Goal: Transaction & Acquisition: Purchase product/service

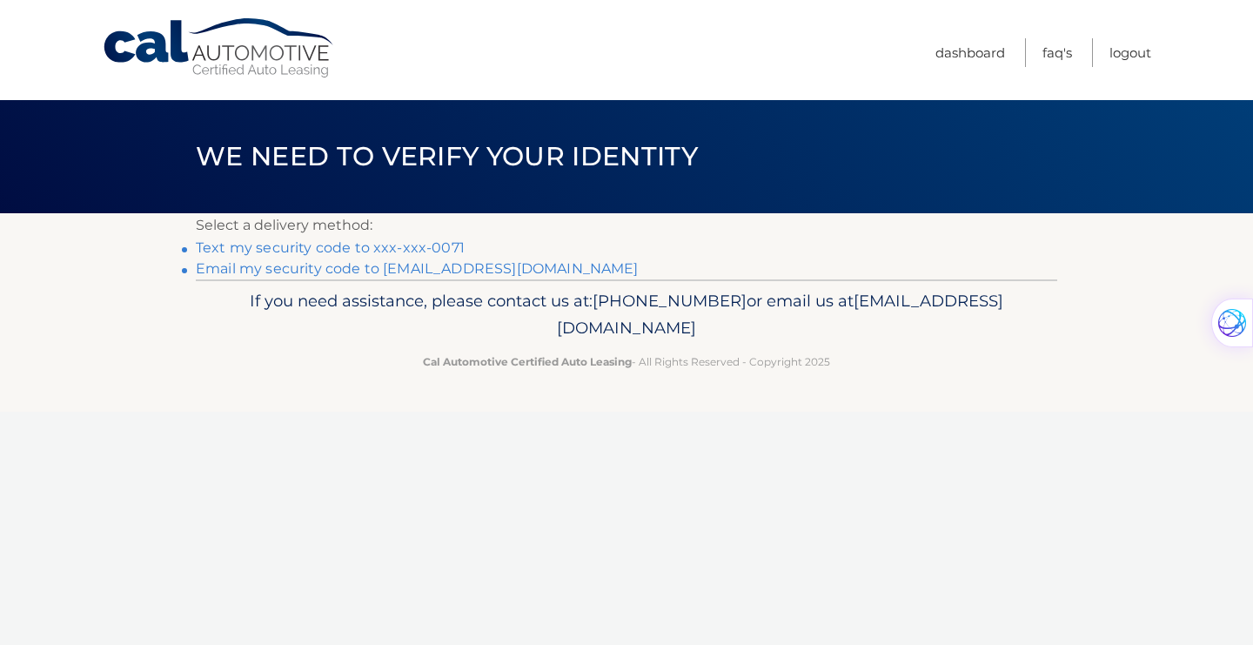
click at [433, 247] on link "Text my security code to xxx-xxx-0071" at bounding box center [330, 247] width 269 height 17
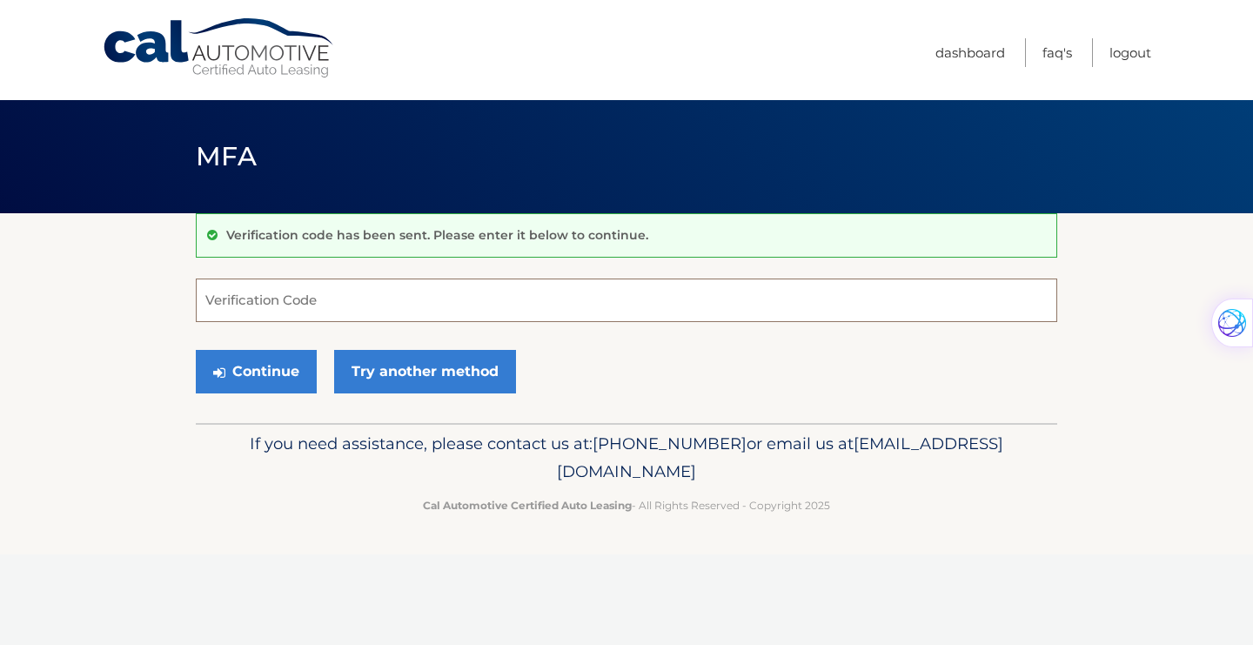
click at [469, 307] on input "Verification Code" at bounding box center [627, 301] width 862 height 44
type input "128354"
click at [272, 372] on button "Continue" at bounding box center [256, 372] width 121 height 44
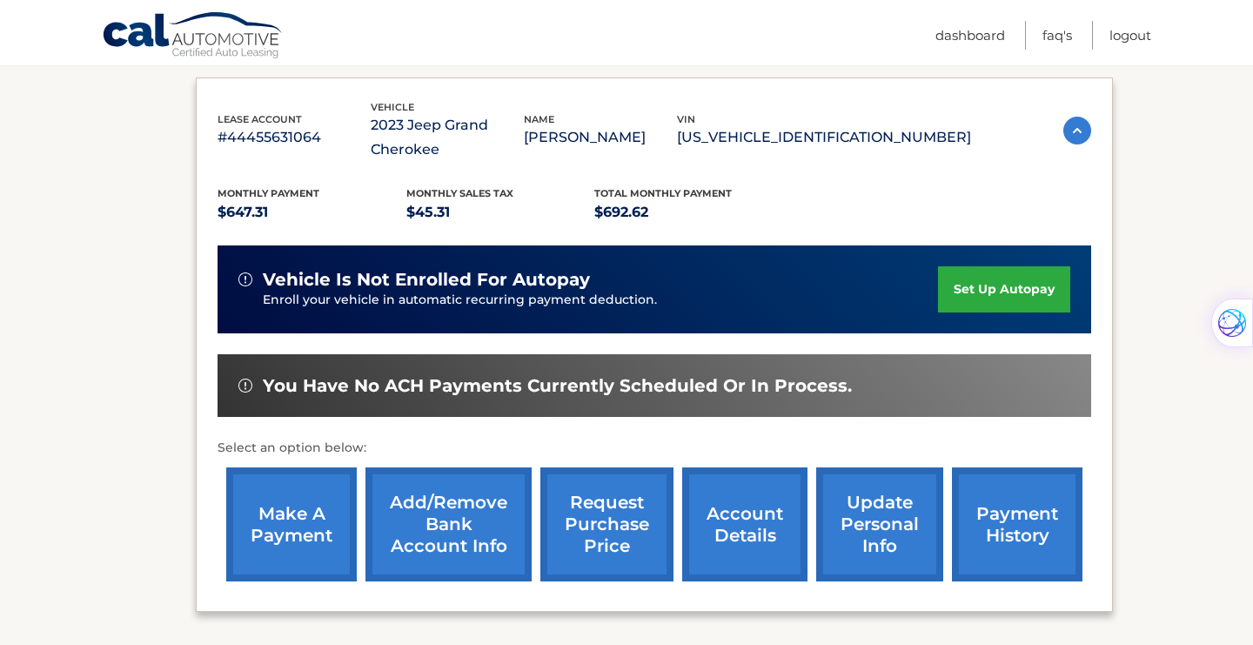
scroll to position [292, 0]
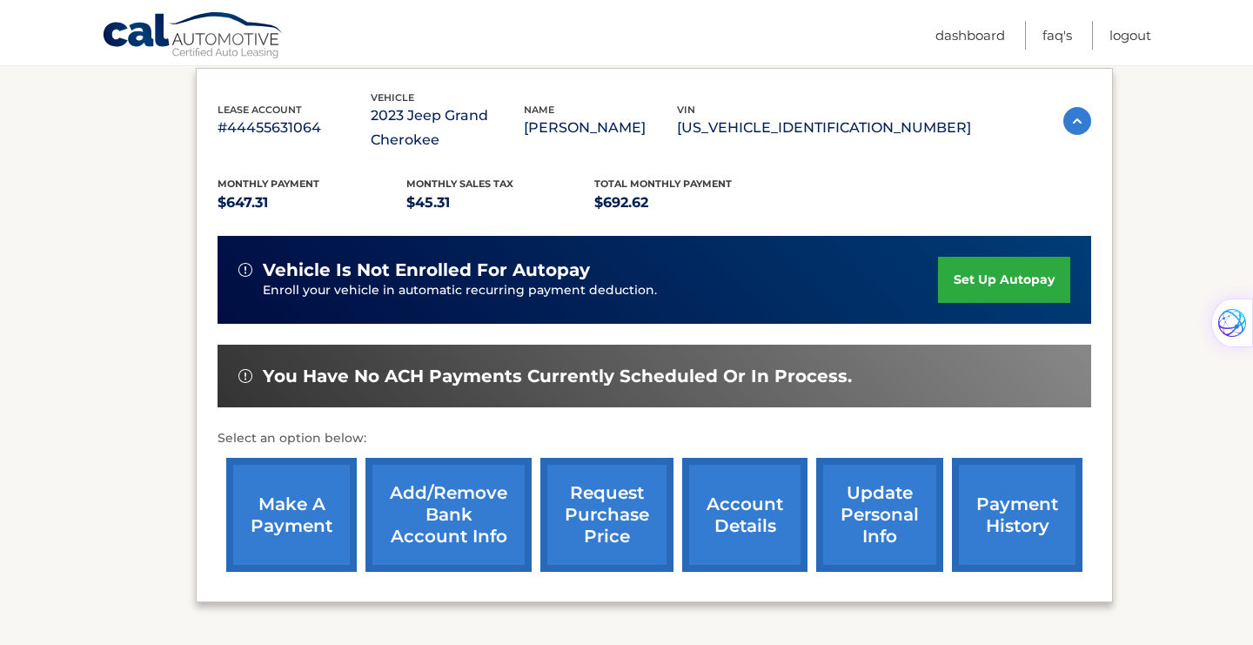
click at [303, 491] on link "make a payment" at bounding box center [291, 515] width 131 height 114
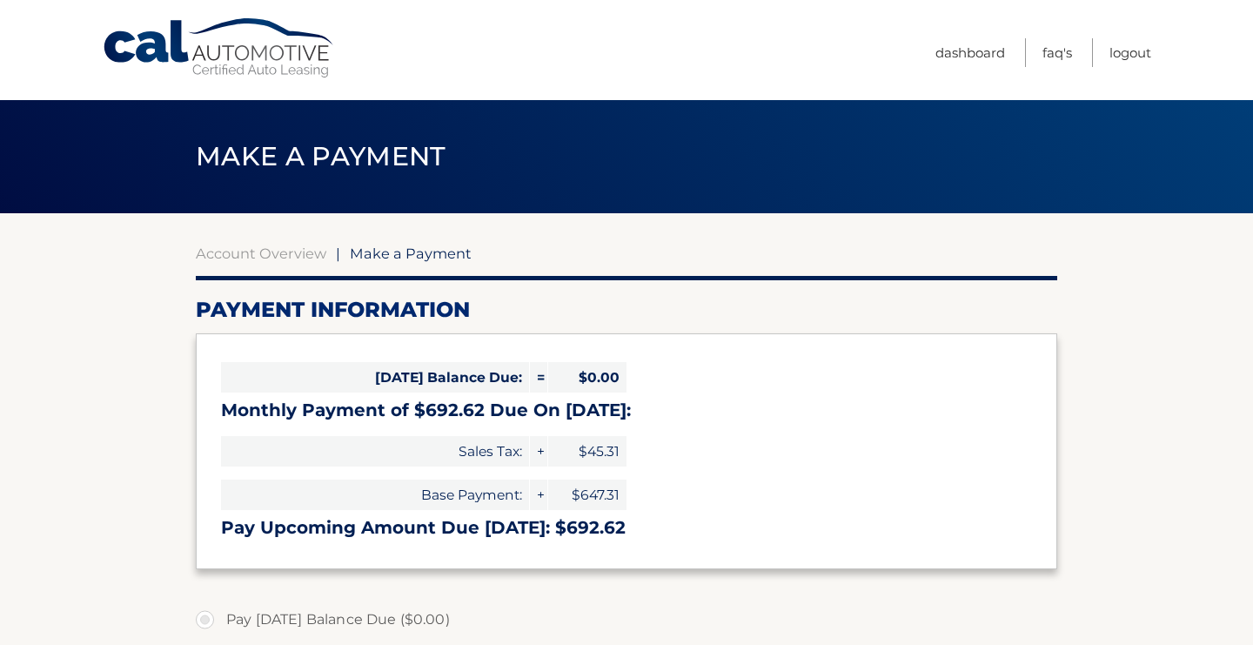
select select "Yzg2NDQ1YTQtNzdkYy00NDU4LThiOGYtYTA1MjZhMTU0Y2U1"
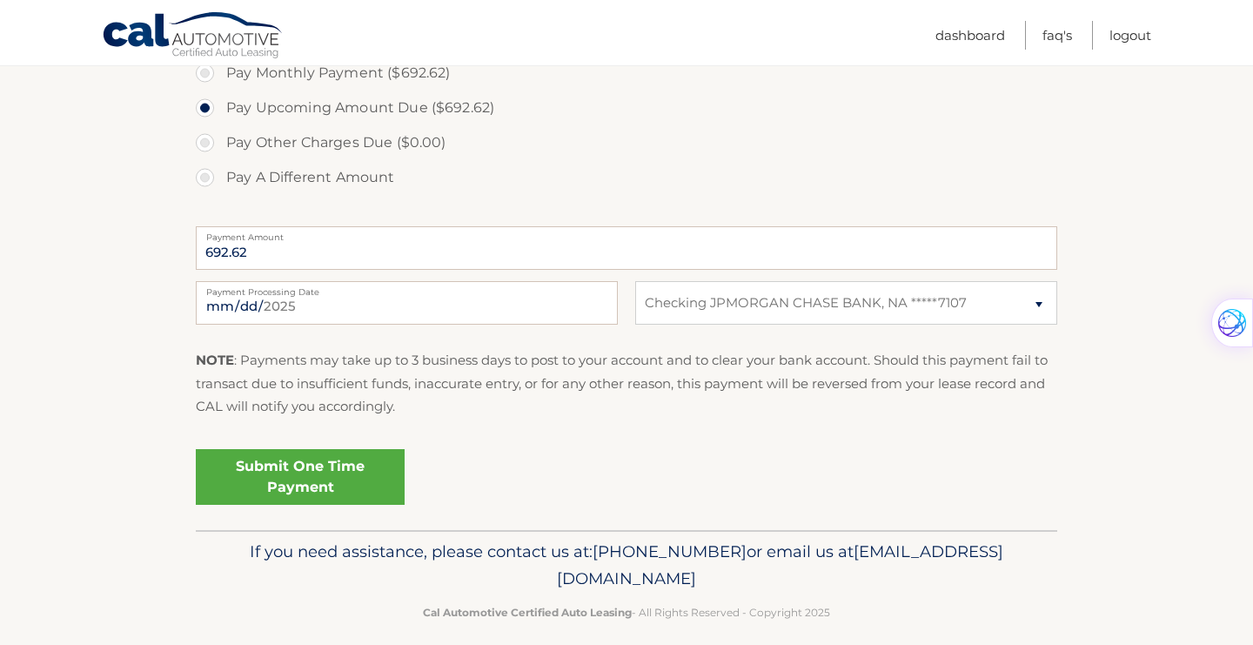
scroll to position [599, 0]
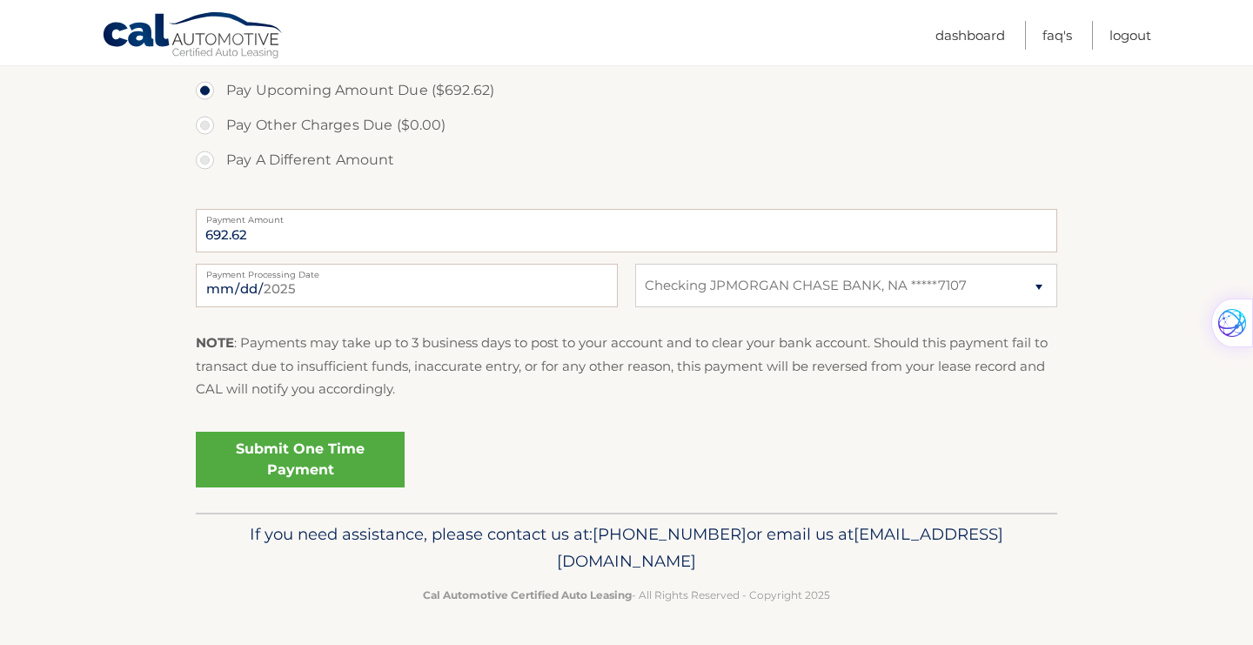
click at [289, 461] on link "Submit One Time Payment" at bounding box center [300, 460] width 209 height 56
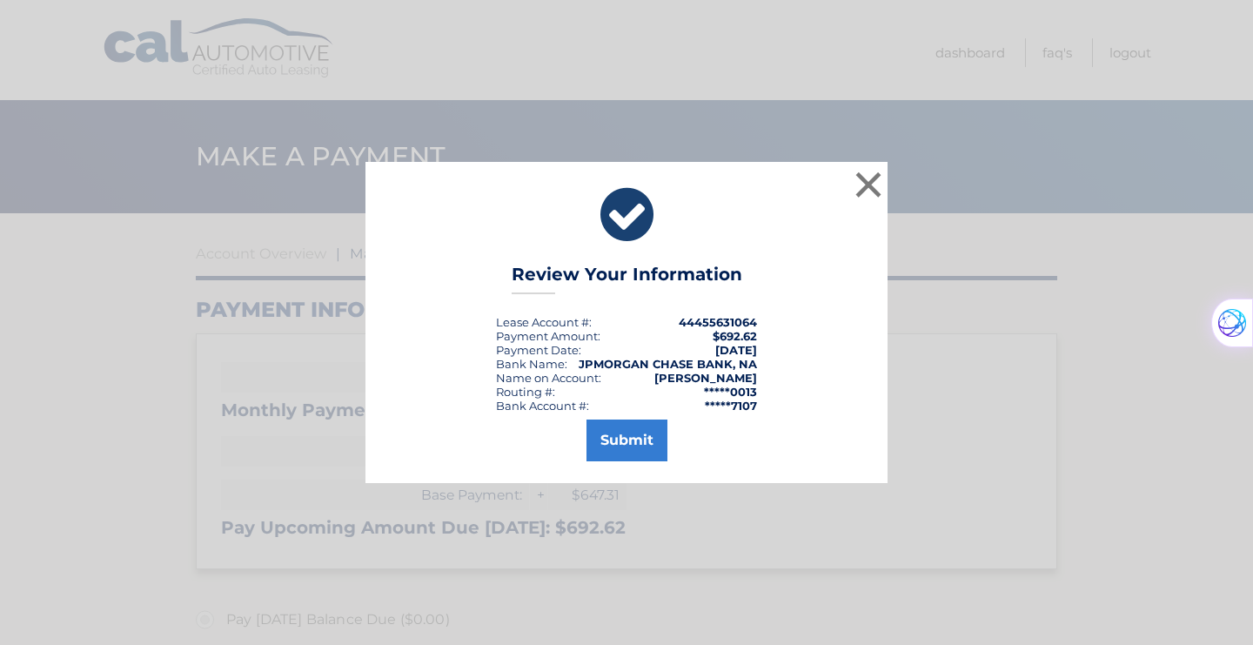
scroll to position [0, 0]
click at [638, 435] on button "Submit" at bounding box center [627, 441] width 81 height 42
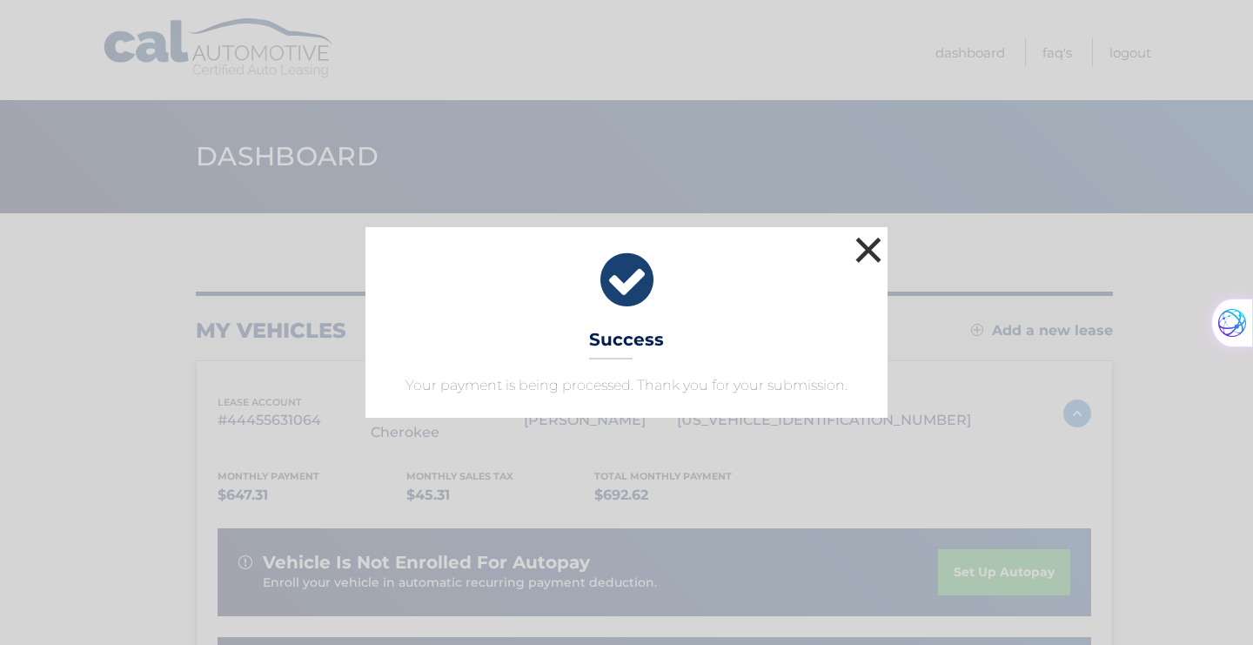
click at [870, 240] on button "×" at bounding box center [868, 249] width 35 height 35
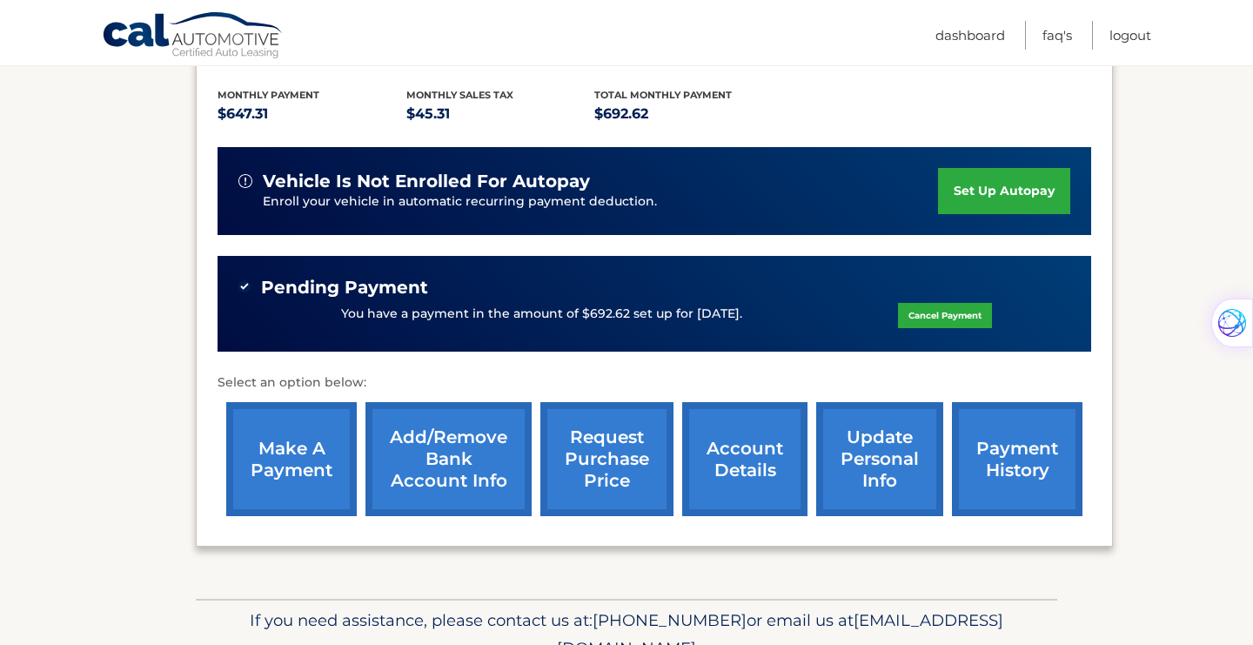
scroll to position [382, 0]
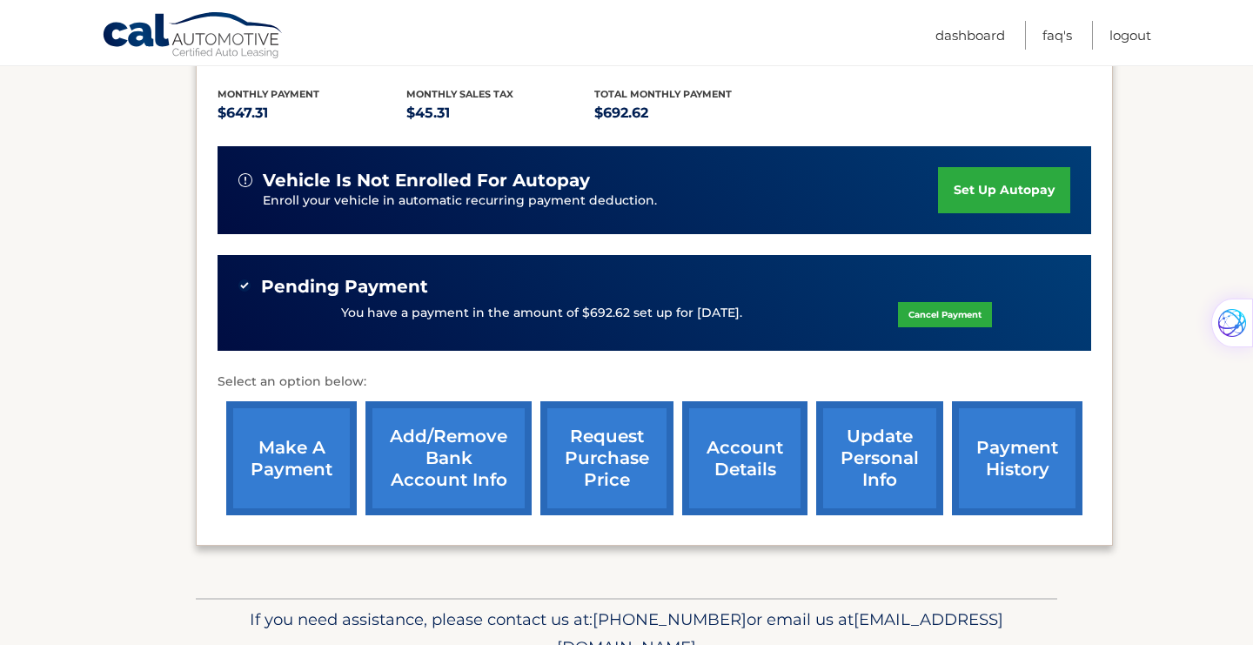
click at [980, 424] on link "payment history" at bounding box center [1017, 458] width 131 height 114
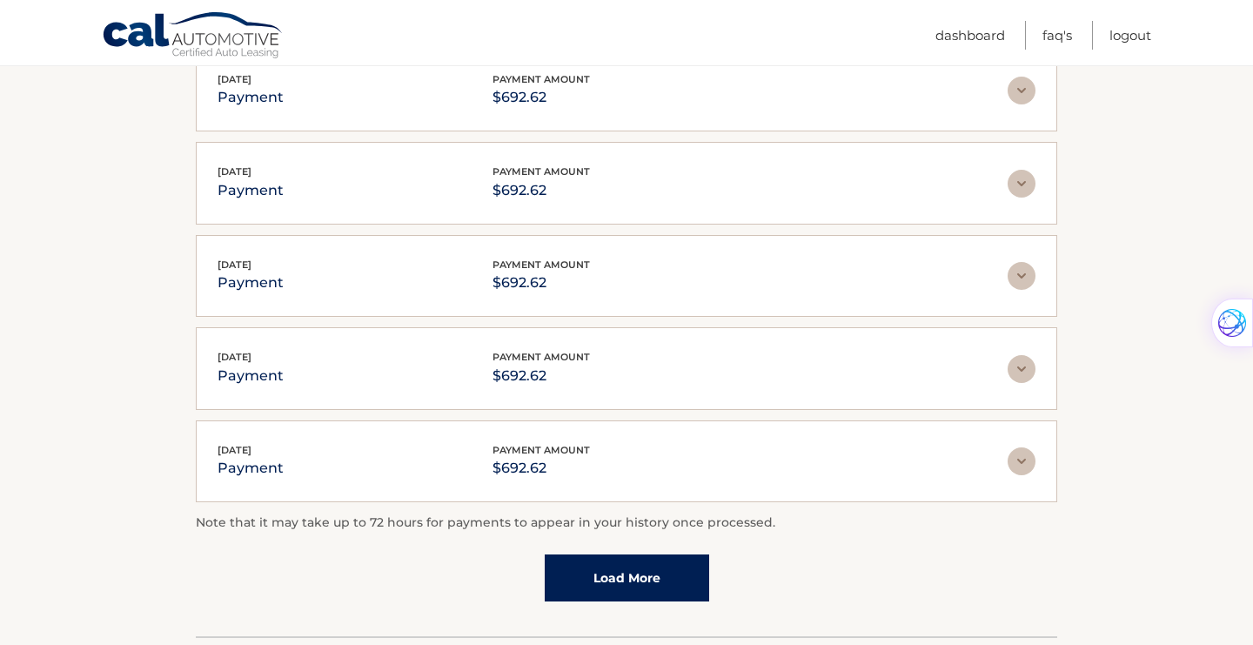
scroll to position [386, 0]
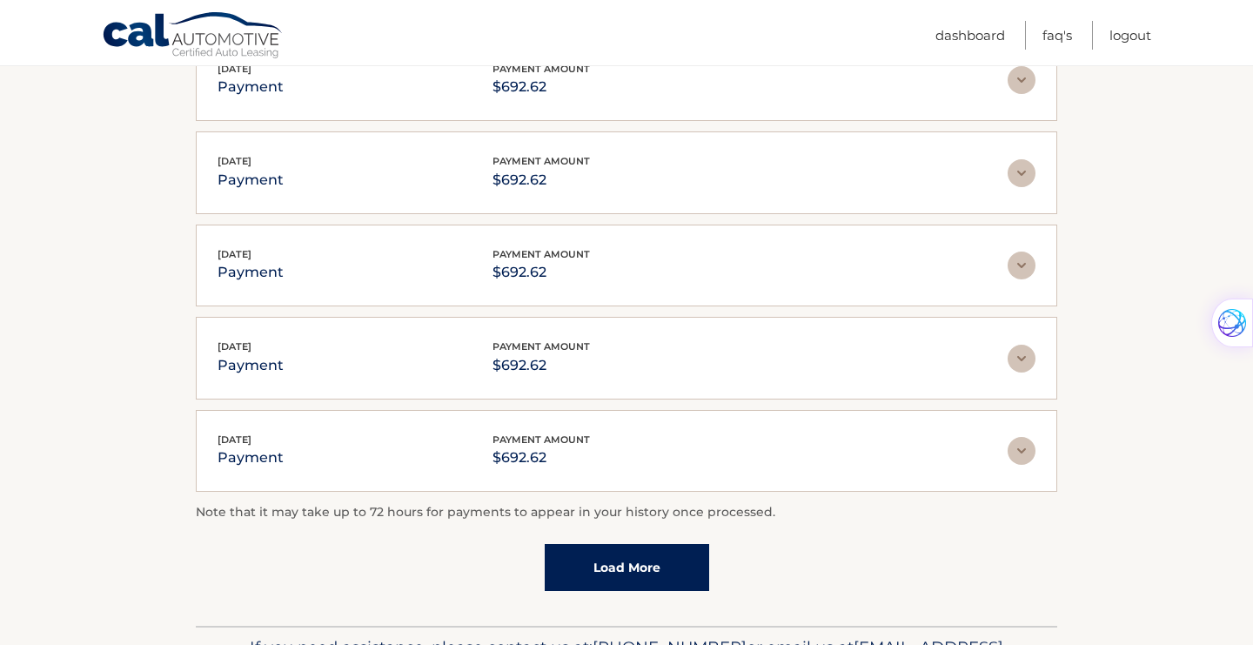
click at [693, 558] on link "Load More" at bounding box center [627, 567] width 165 height 47
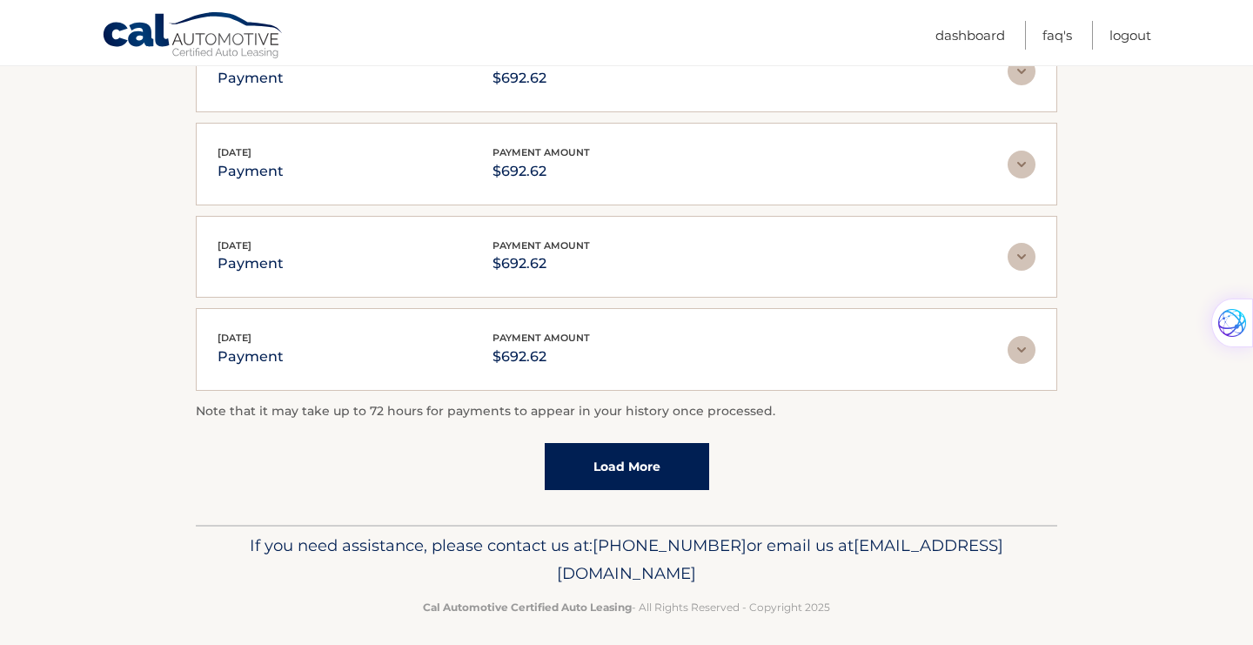
scroll to position [581, 0]
click at [638, 471] on link "Load More" at bounding box center [627, 465] width 165 height 47
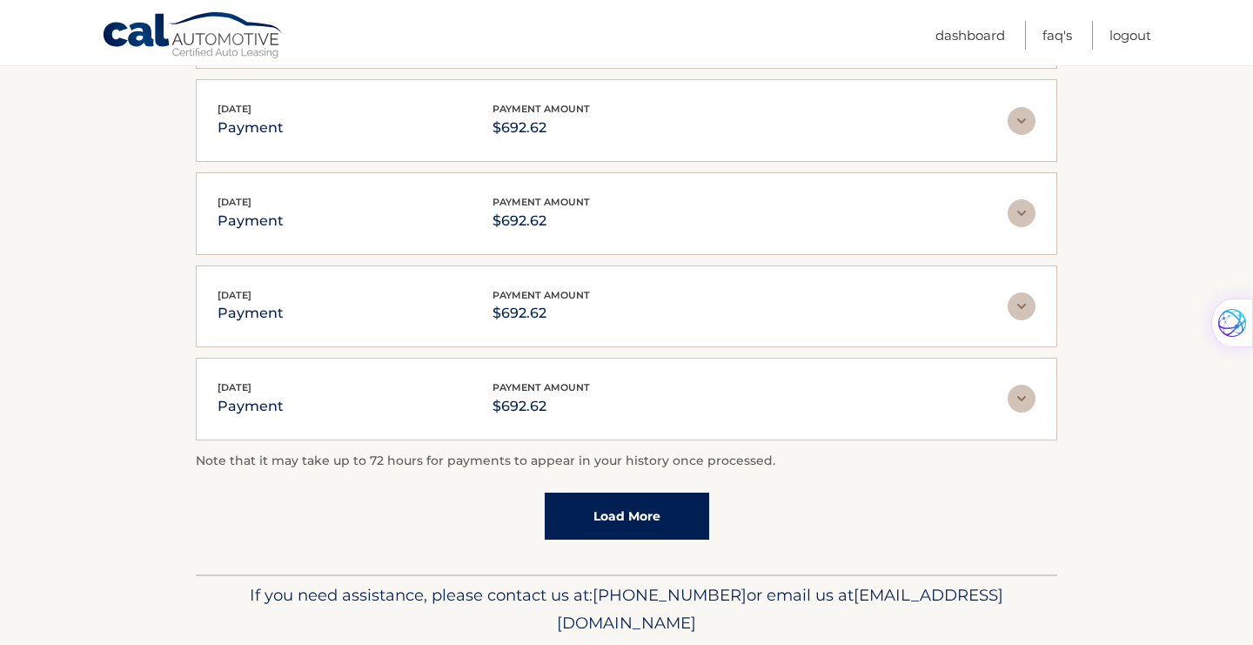
scroll to position [1050, 0]
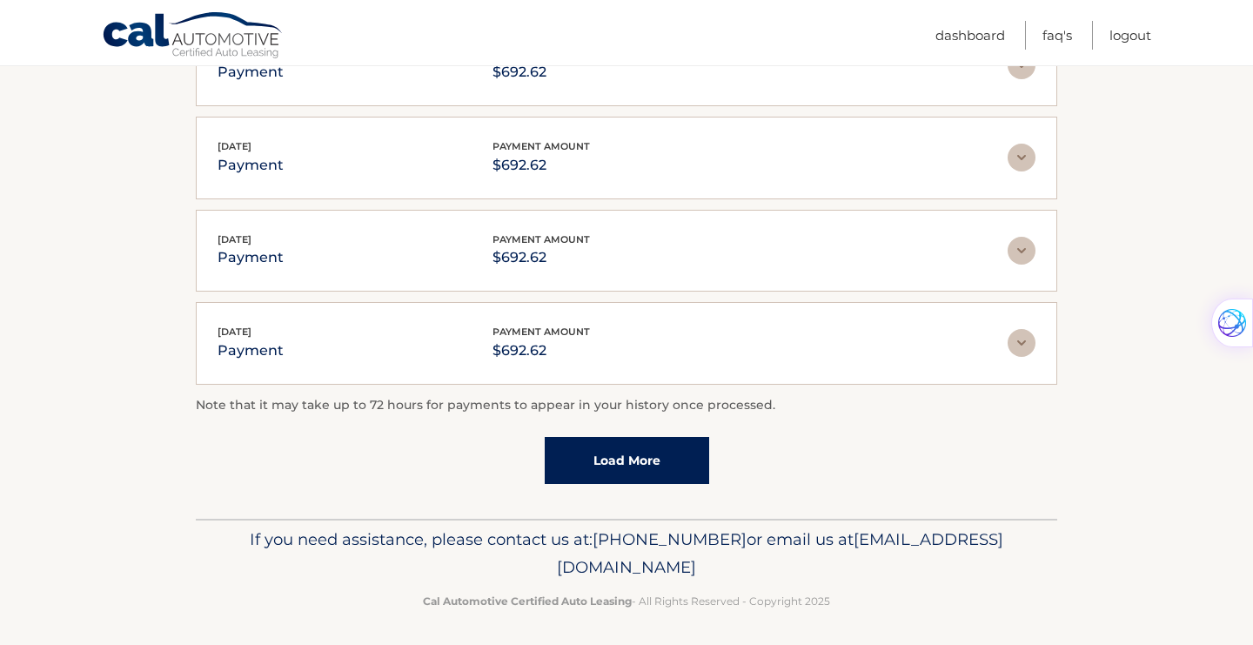
click at [632, 451] on link "Load More" at bounding box center [627, 460] width 165 height 47
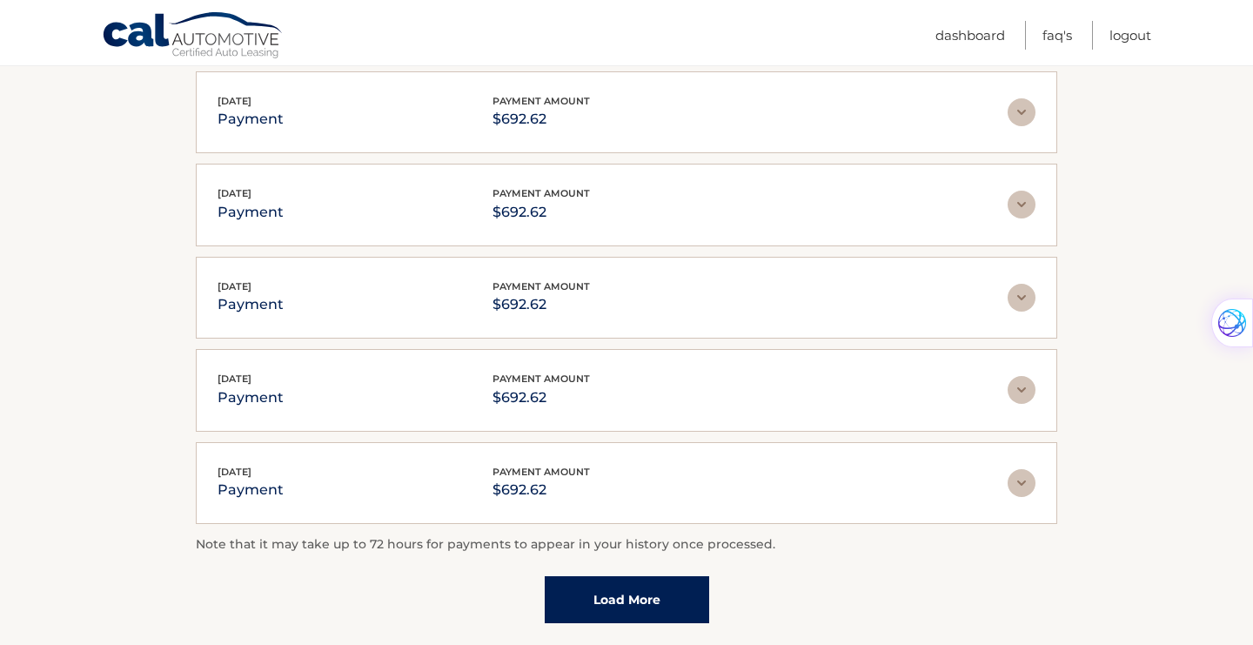
scroll to position [1511, 0]
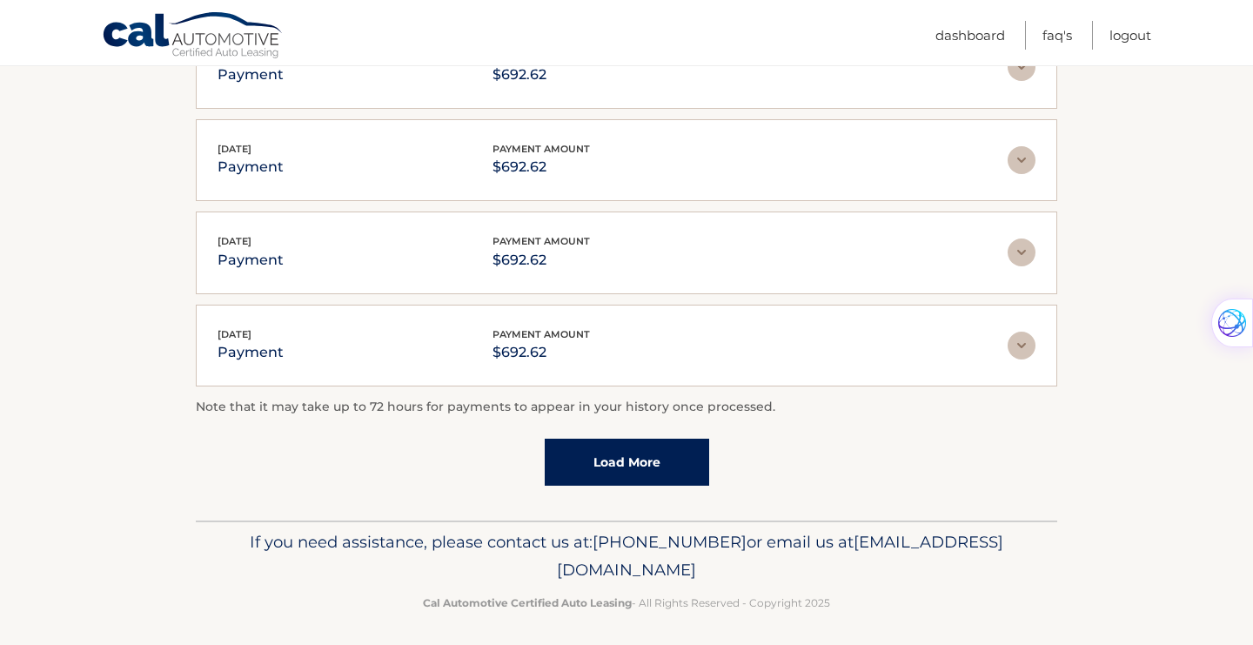
click at [632, 451] on link "Load More" at bounding box center [627, 462] width 165 height 47
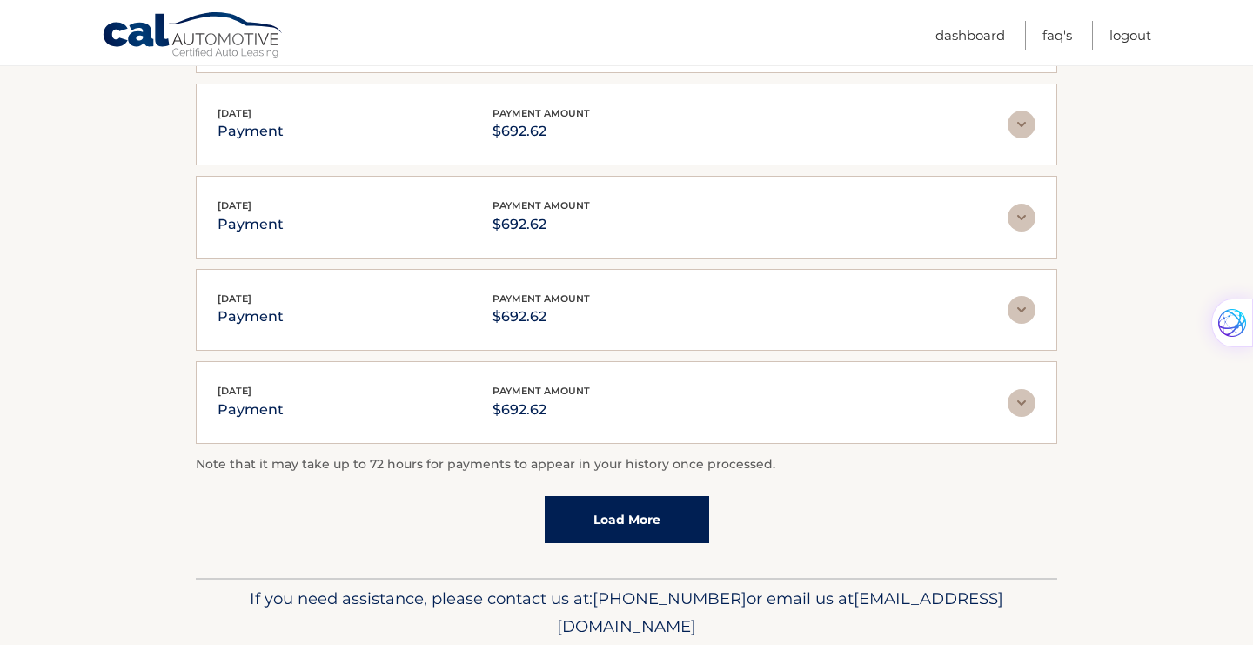
scroll to position [1922, 0]
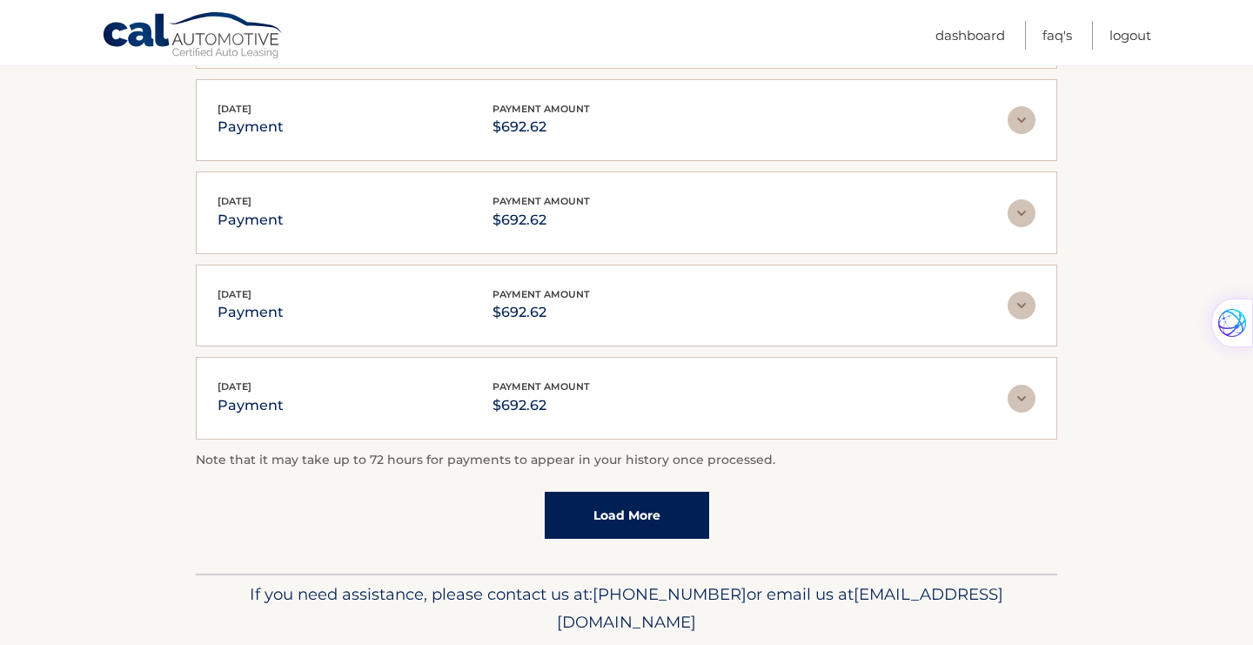
click at [628, 507] on link "Load More" at bounding box center [627, 515] width 165 height 47
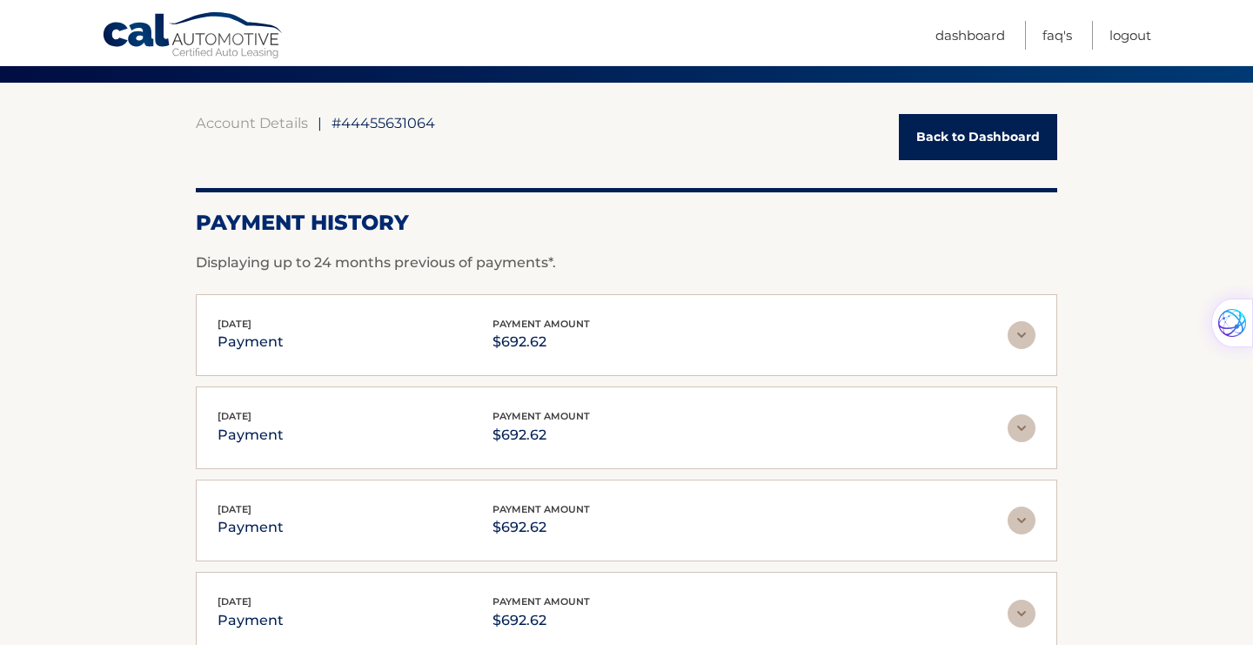
scroll to position [123, 0]
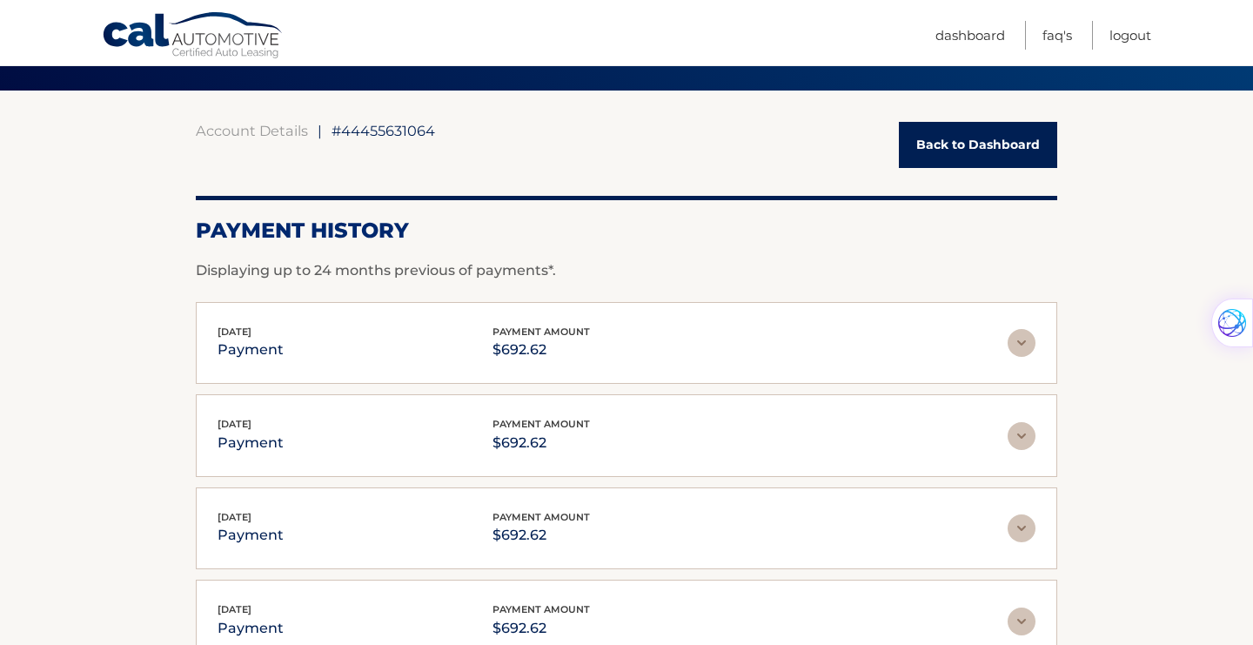
click at [957, 138] on link "Back to Dashboard" at bounding box center [978, 145] width 158 height 46
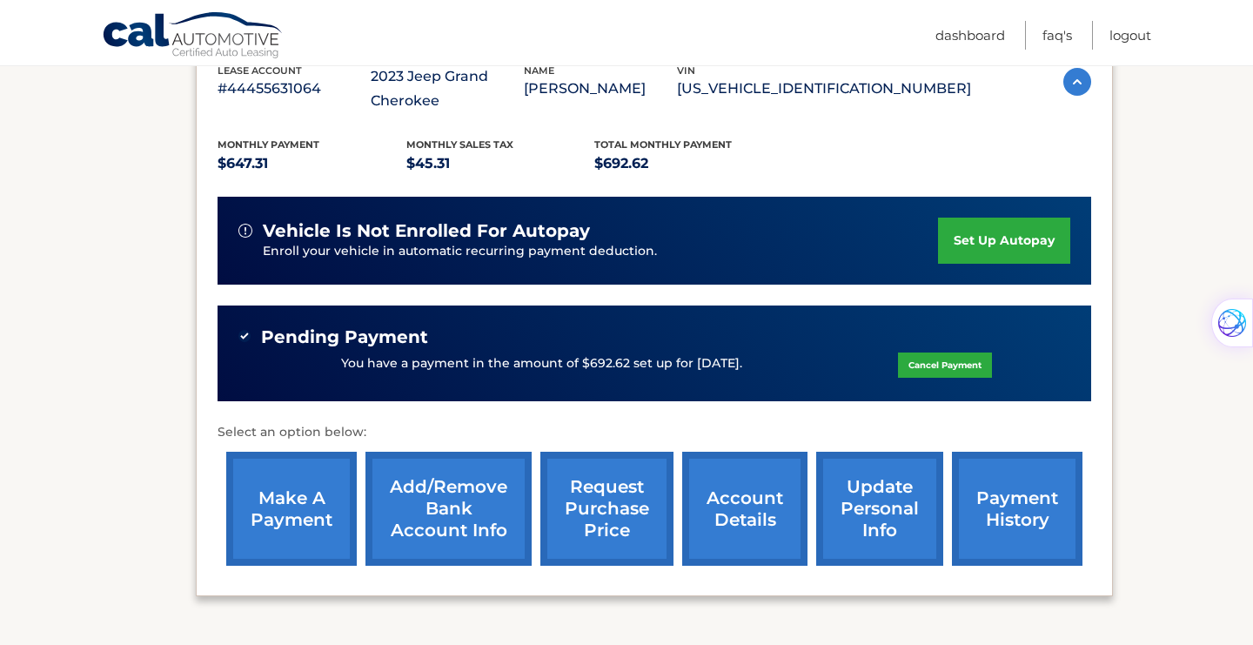
scroll to position [330, 0]
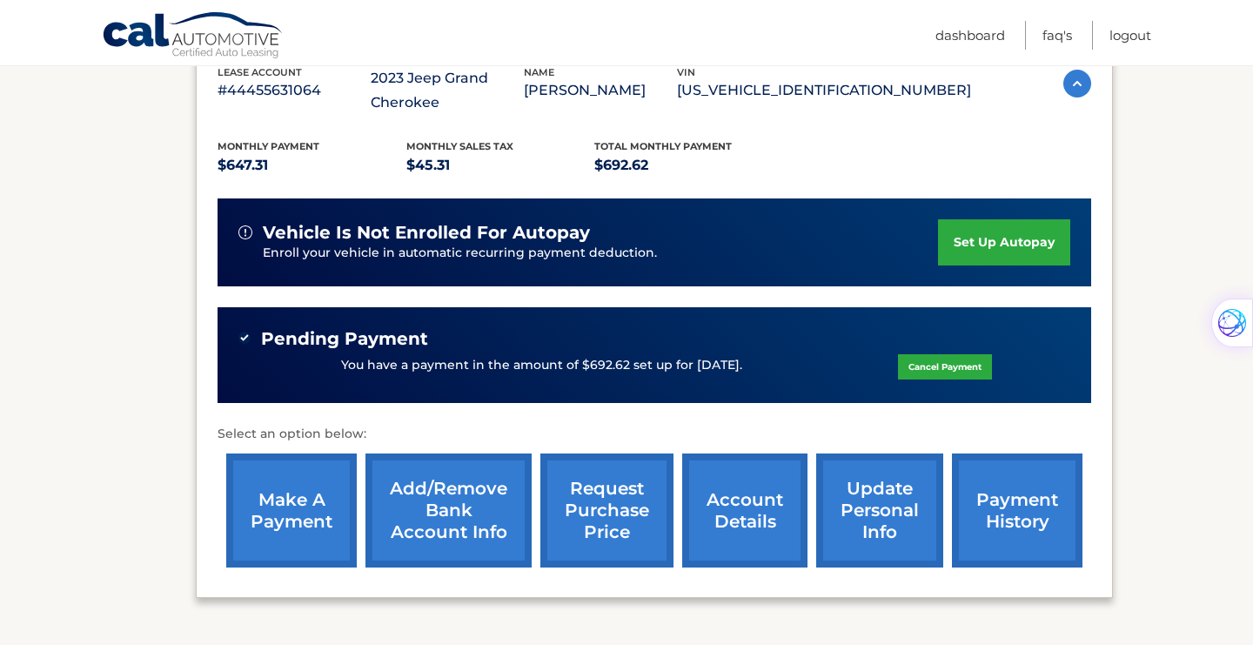
click at [742, 486] on link "account details" at bounding box center [744, 510] width 125 height 114
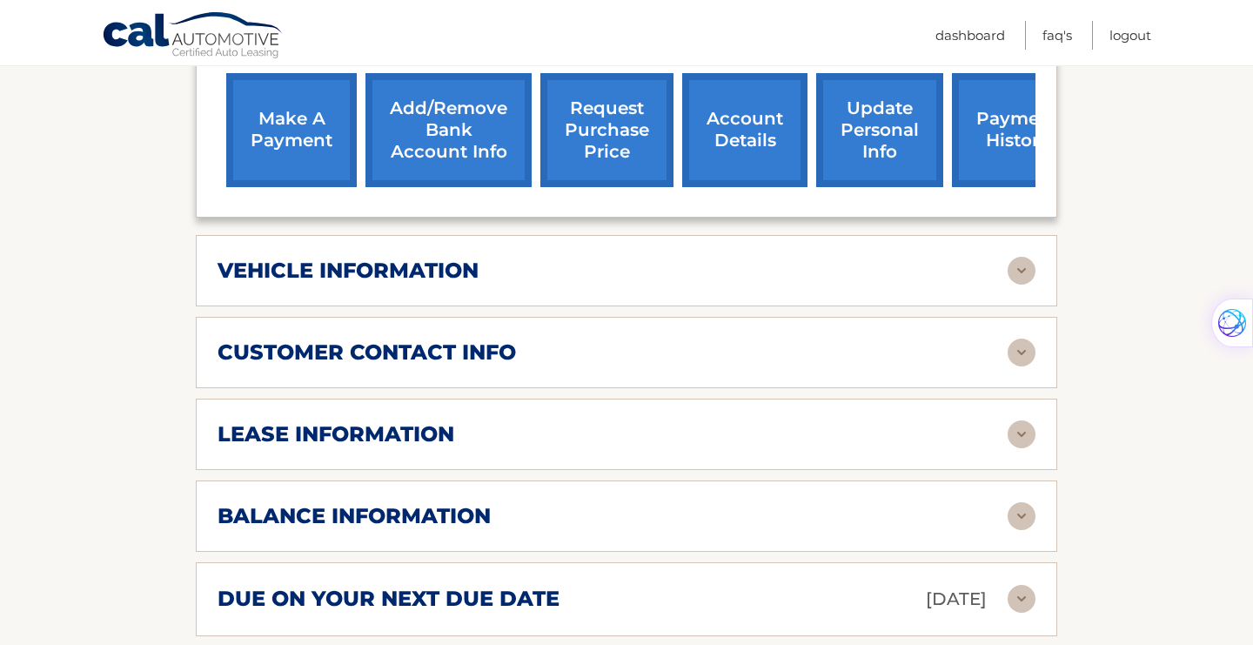
scroll to position [735, 0]
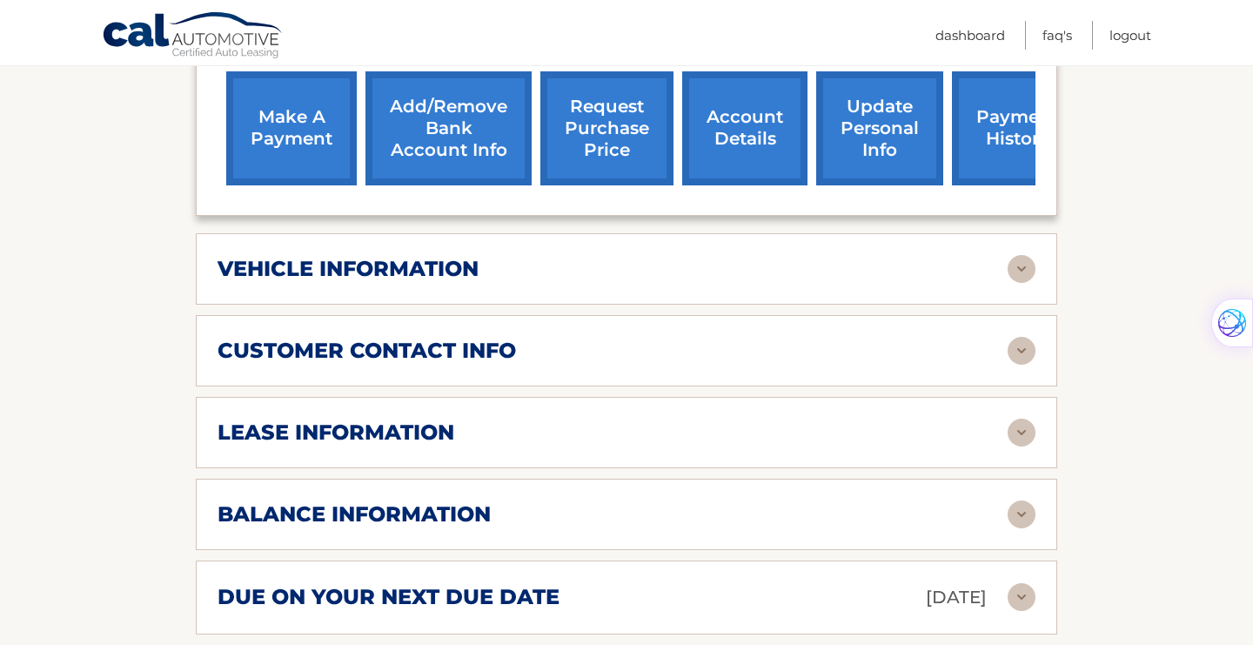
click at [1017, 271] on img at bounding box center [1022, 269] width 28 height 28
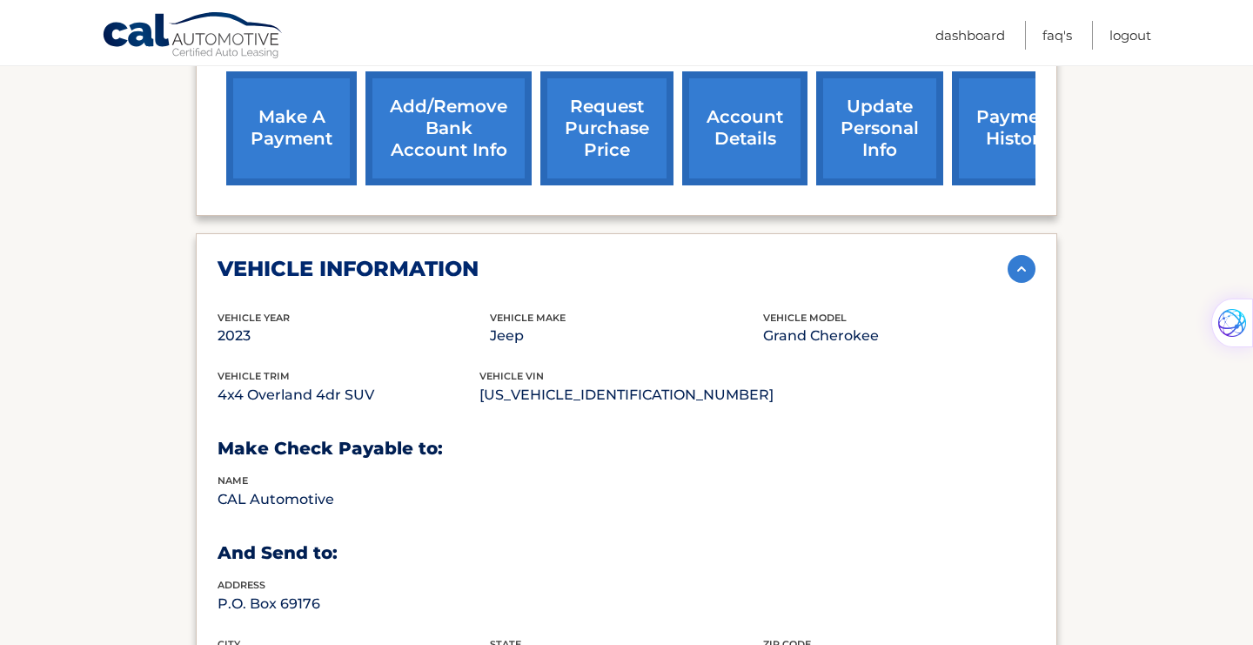
click at [1017, 271] on img at bounding box center [1022, 269] width 28 height 28
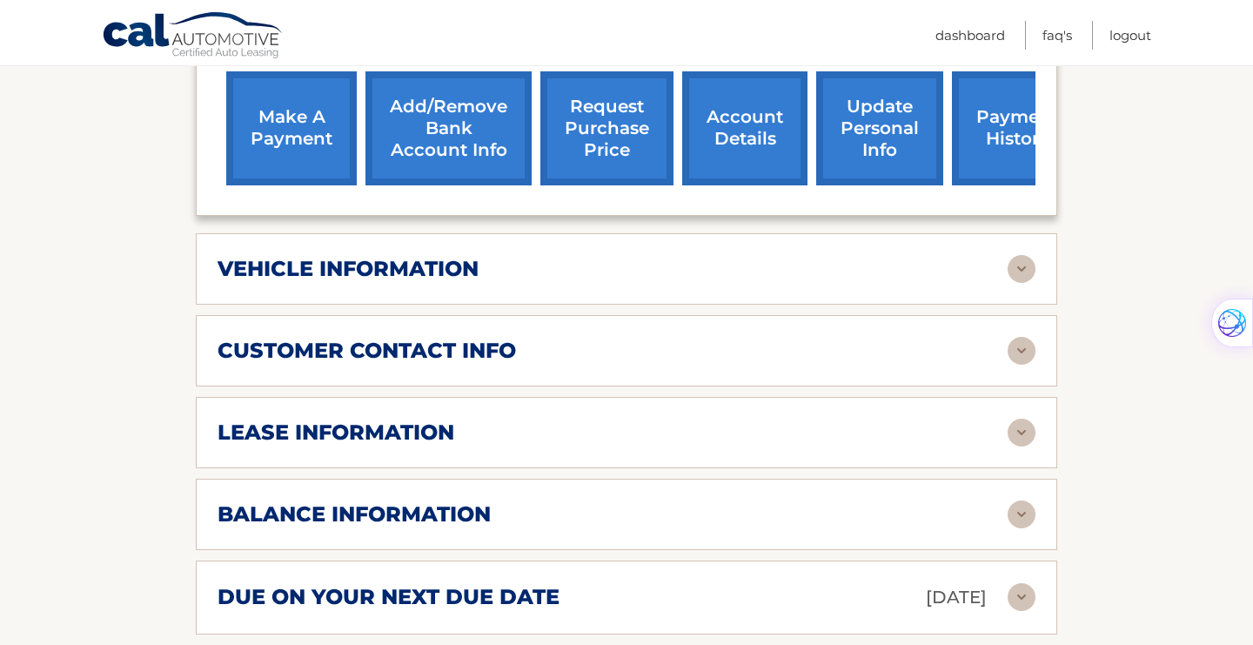
click at [1017, 271] on img at bounding box center [1022, 269] width 28 height 28
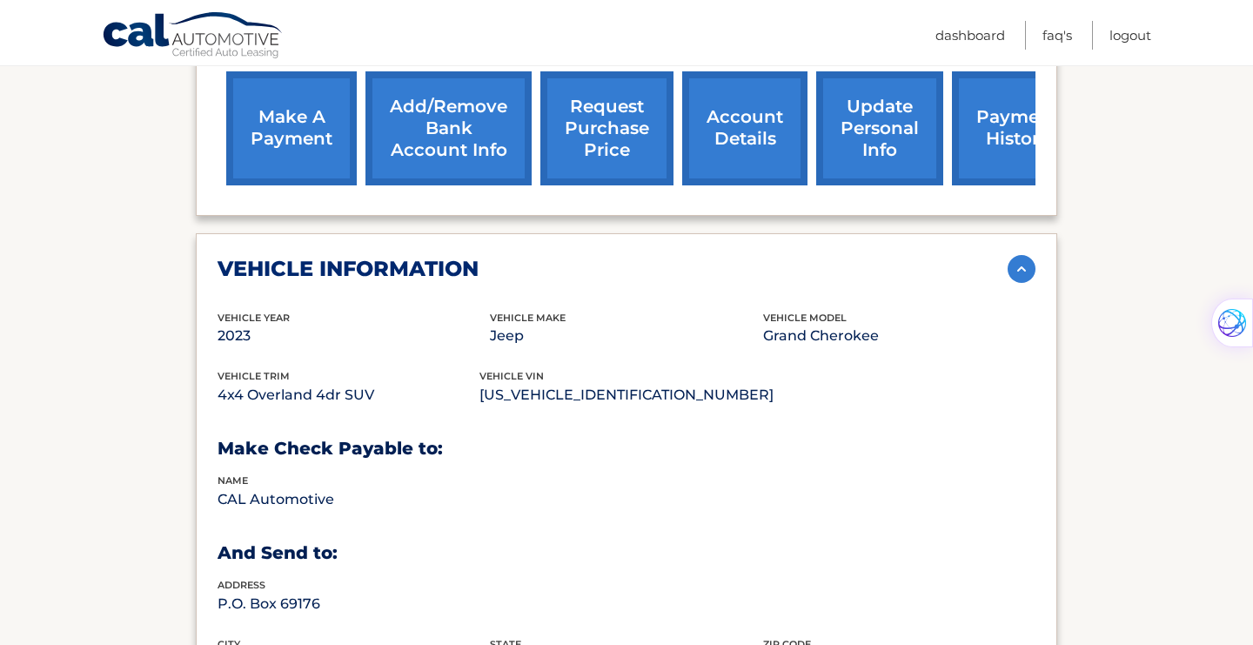
click at [1017, 271] on img at bounding box center [1022, 269] width 28 height 28
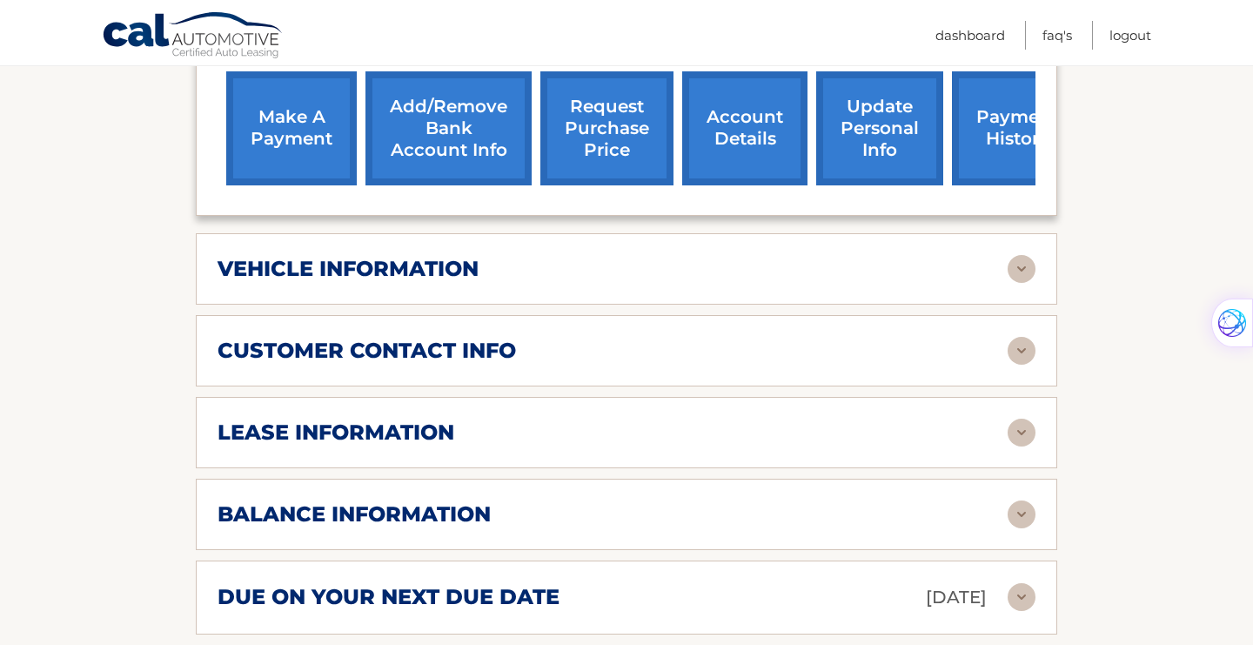
click at [1018, 427] on img at bounding box center [1022, 433] width 28 height 28
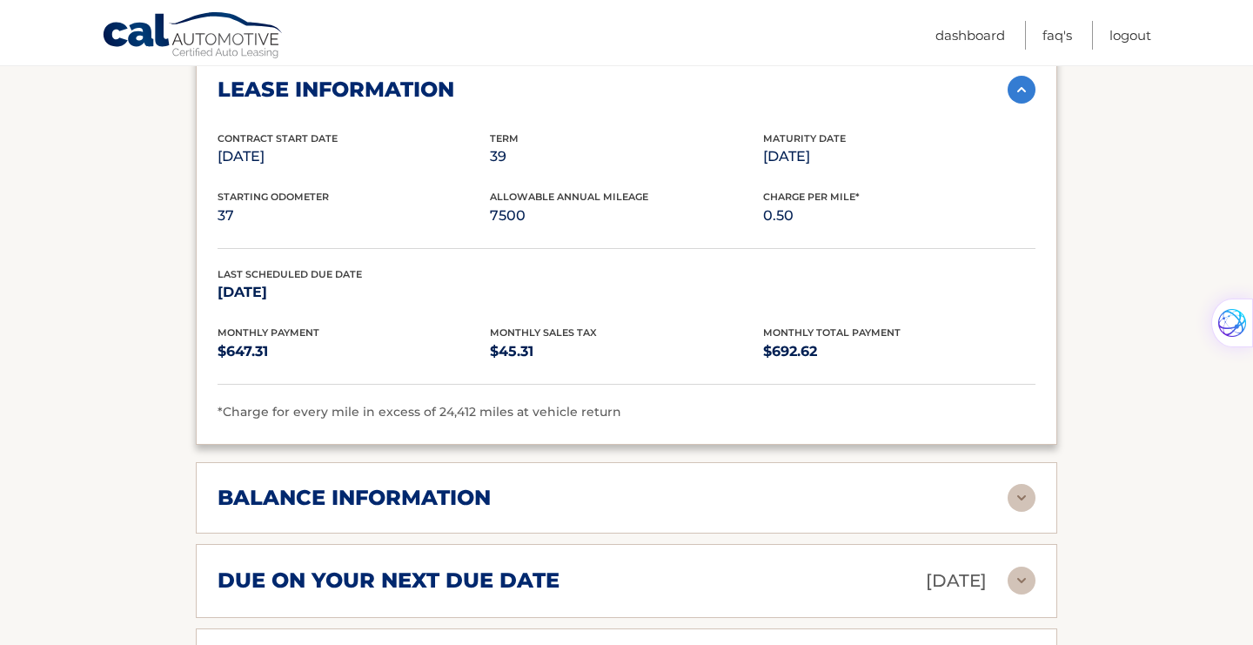
scroll to position [1084, 0]
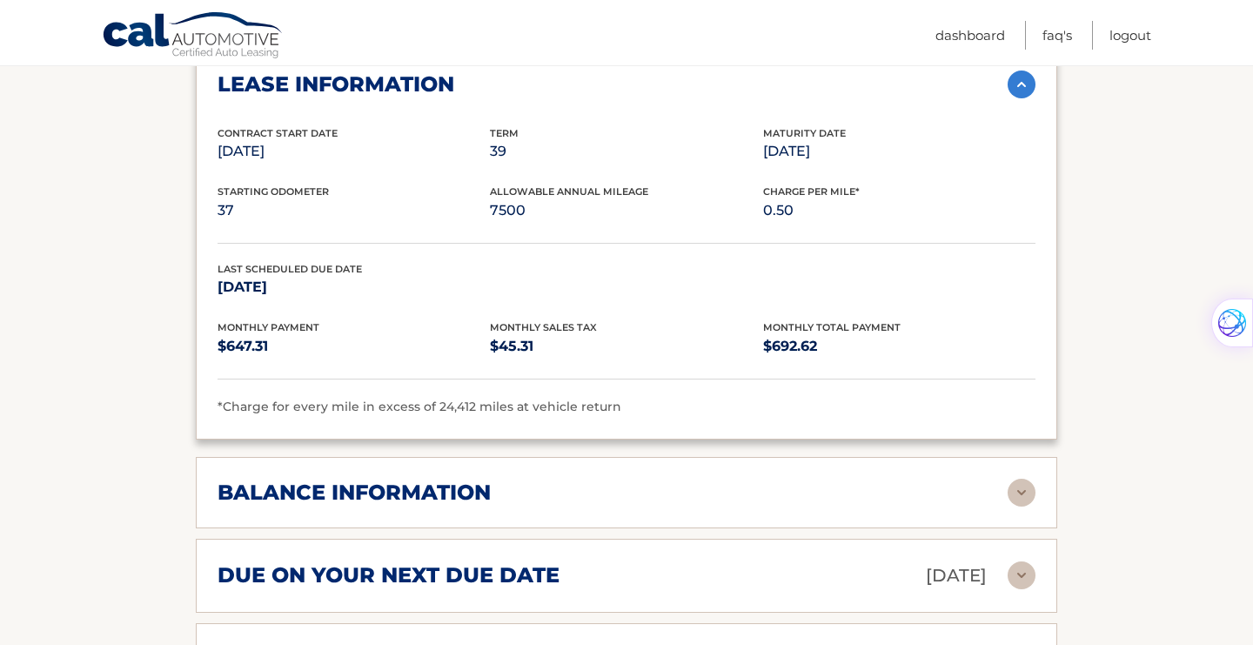
click at [1020, 488] on img at bounding box center [1022, 493] width 28 height 28
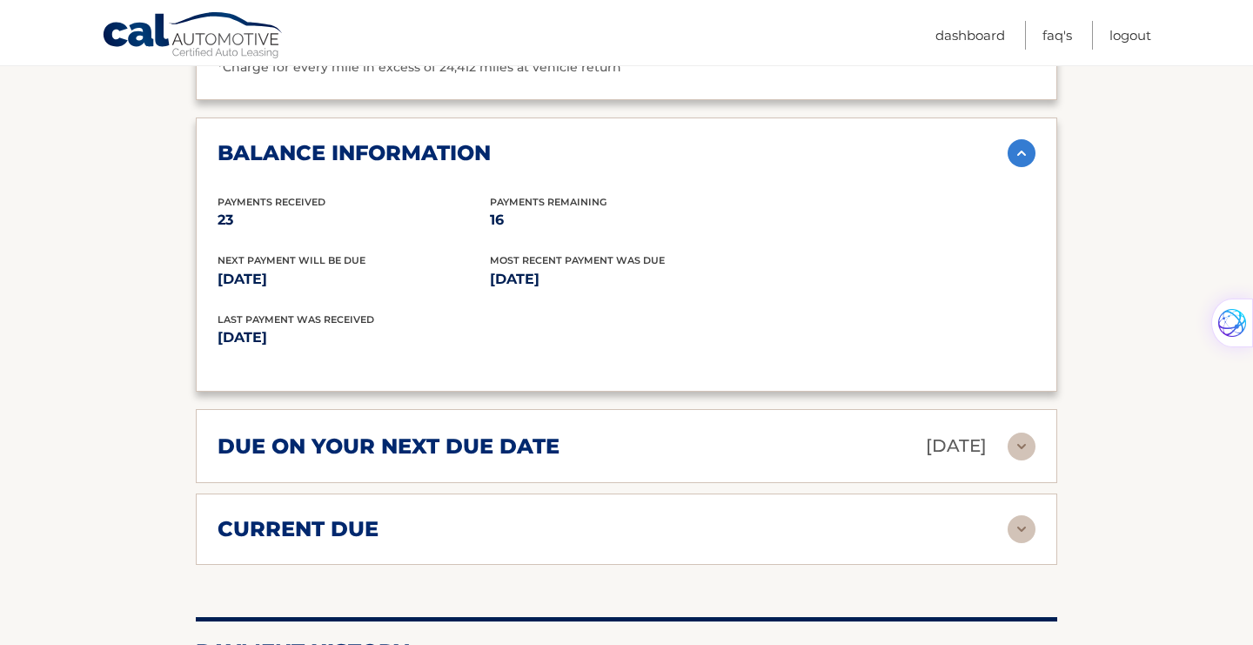
scroll to position [1426, 0]
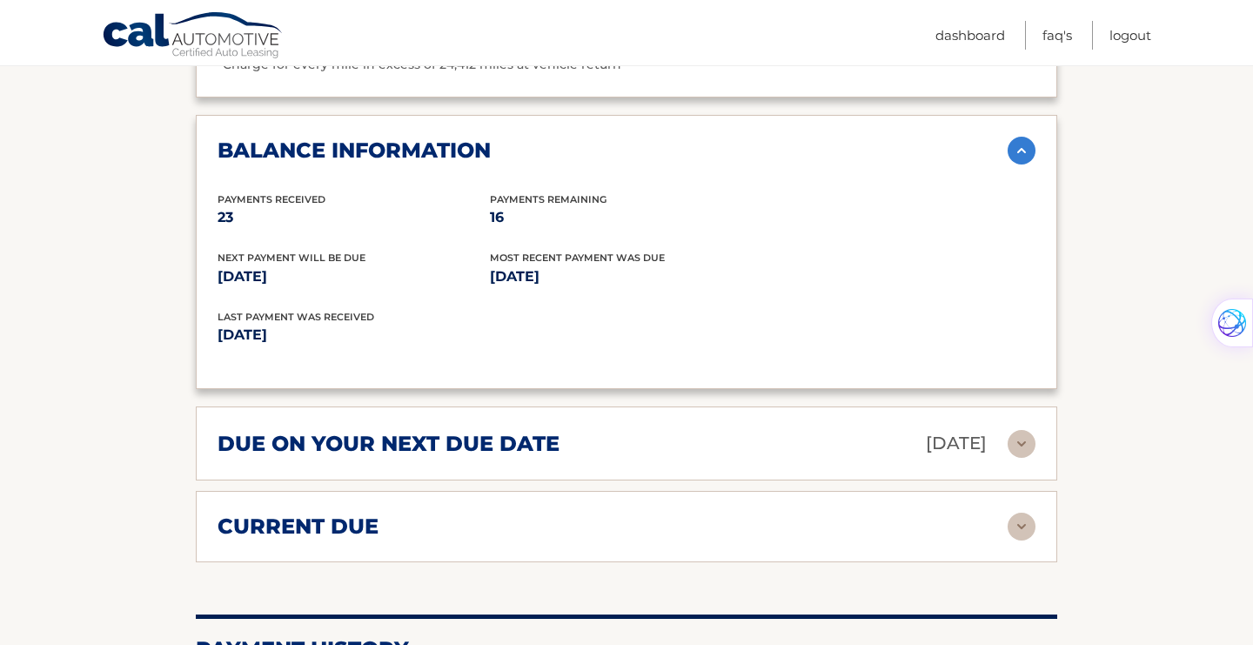
click at [1016, 442] on img at bounding box center [1022, 444] width 28 height 28
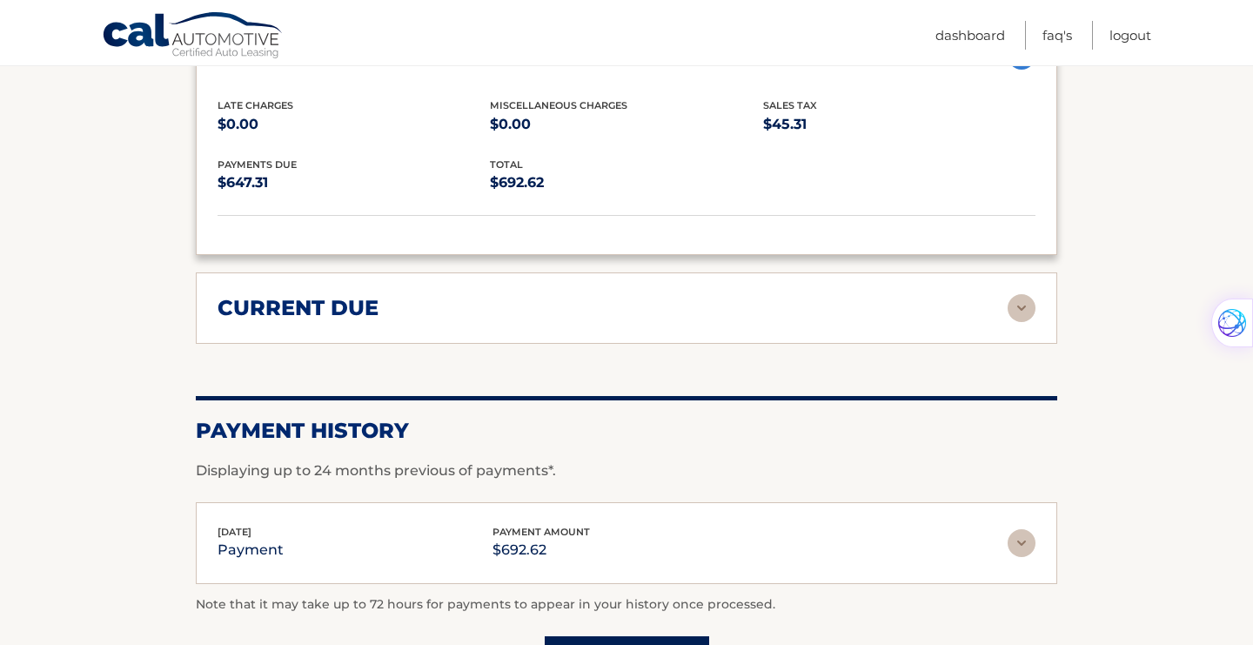
scroll to position [1836, 0]
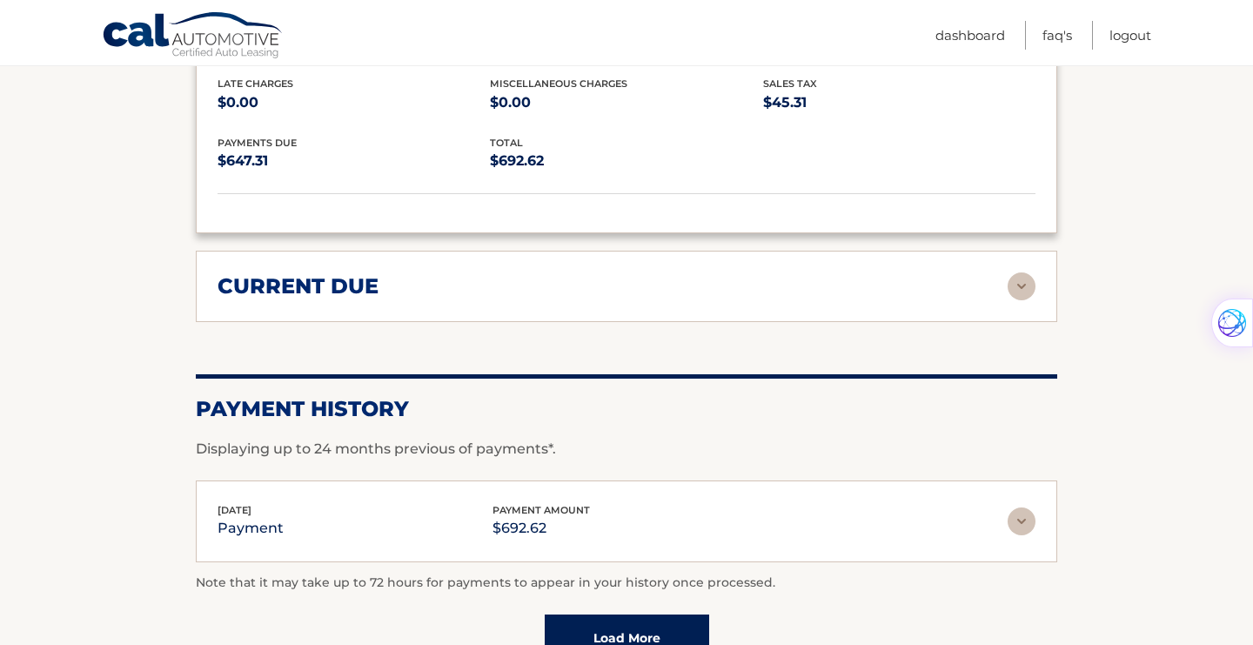
click at [1024, 275] on img at bounding box center [1022, 286] width 28 height 28
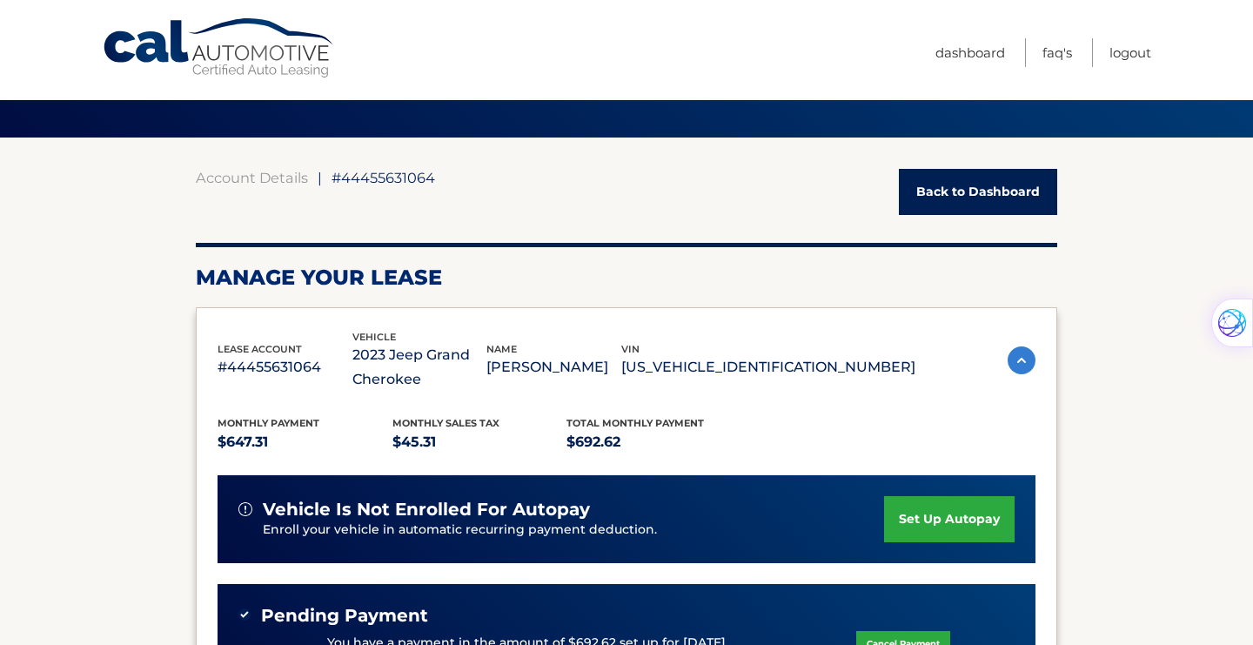
scroll to position [0, 0]
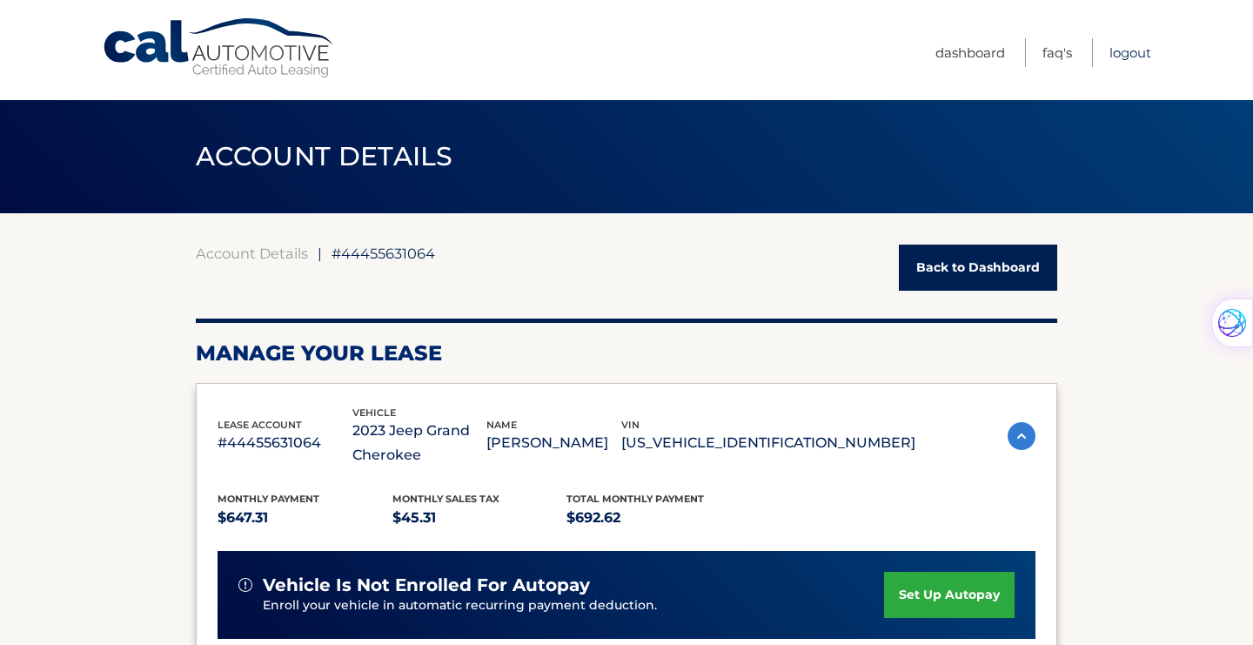
click at [1137, 51] on link "Logout" at bounding box center [1131, 52] width 42 height 29
